Goal: Information Seeking & Learning: Learn about a topic

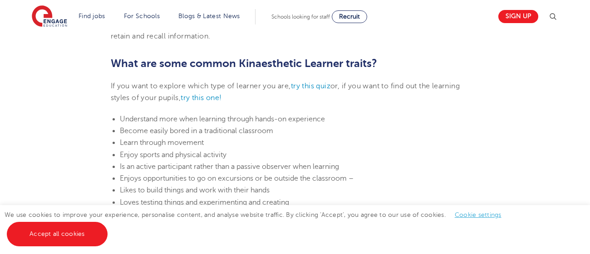
scroll to position [493, 0]
click at [313, 69] on h2 "What are some common Kinaesthetic Learner traits?" at bounding box center [295, 63] width 369 height 15
click at [313, 69] on span "What are some common Kinaesthetic Learner traits?" at bounding box center [244, 64] width 266 height 13
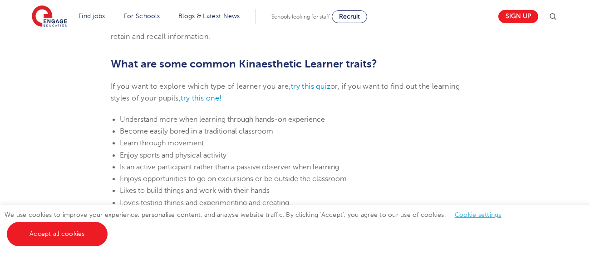
click at [313, 69] on span "What are some common Kinaesthetic Learner traits?" at bounding box center [244, 64] width 266 height 13
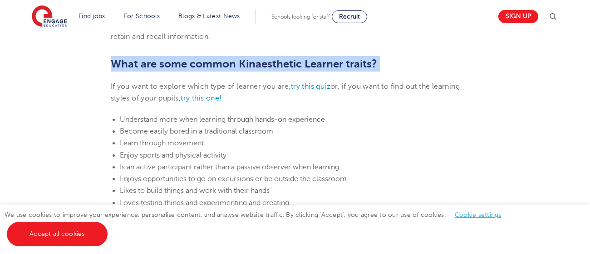
click at [313, 69] on span "What are some common Kinaesthetic Learner traits?" at bounding box center [244, 64] width 266 height 13
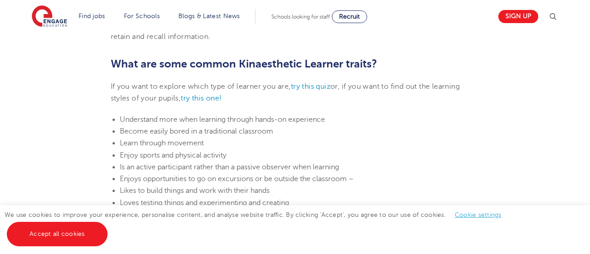
click at [313, 69] on span "What are some common Kinaesthetic Learner traits?" at bounding box center [244, 64] width 266 height 13
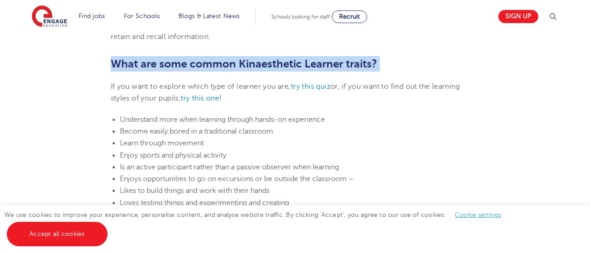
click at [313, 69] on span "What are some common Kinaesthetic Learner traits?" at bounding box center [244, 64] width 266 height 13
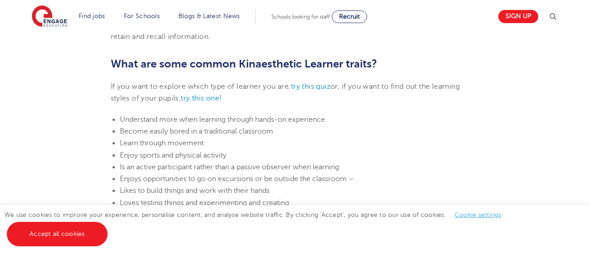
click at [313, 69] on span "What are some common Kinaesthetic Learner traits?" at bounding box center [244, 64] width 266 height 13
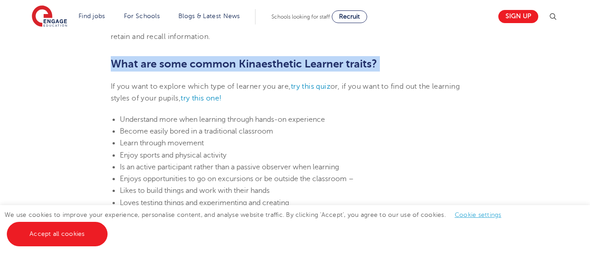
click at [313, 69] on span "What are some common Kinaesthetic Learner traits?" at bounding box center [244, 64] width 266 height 13
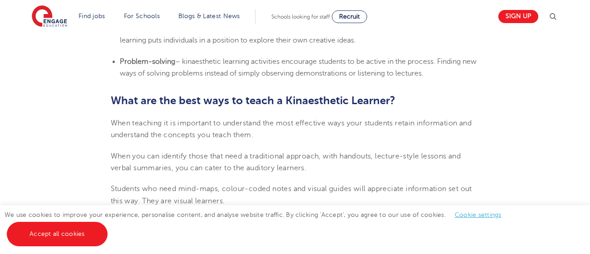
scroll to position [878, 0]
